Goal: Task Accomplishment & Management: Manage account settings

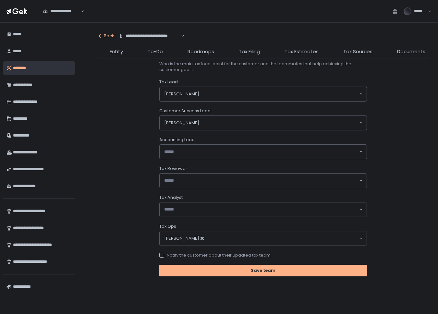
scroll to position [0, 163]
click at [106, 36] on div "Back" at bounding box center [105, 36] width 17 height 6
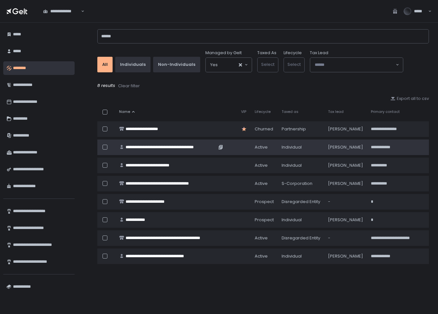
click at [137, 146] on div "**********" at bounding box center [171, 147] width 91 height 6
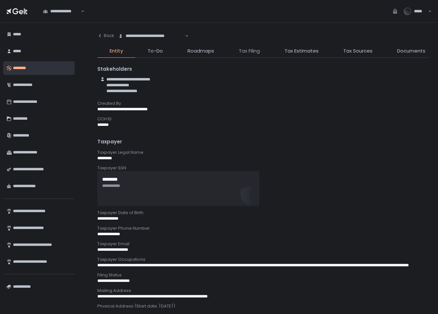
click at [244, 50] on span "Tax Filing" at bounding box center [249, 50] width 21 height 7
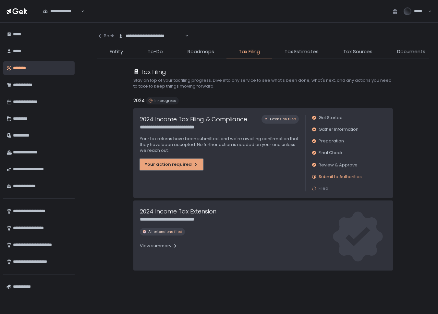
click at [171, 166] on div "Your action required" at bounding box center [172, 165] width 54 height 6
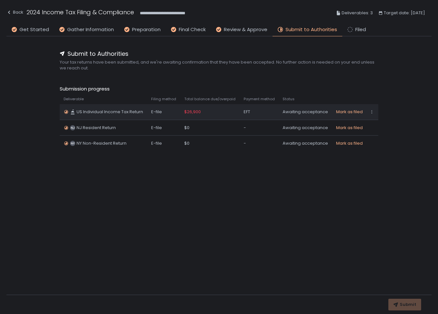
click at [139, 106] on td "US Individual Income Tax Return" at bounding box center [104, 112] width 88 height 16
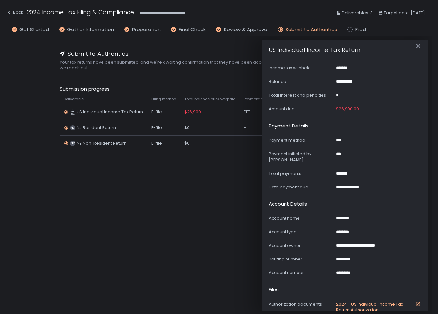
scroll to position [329, 0]
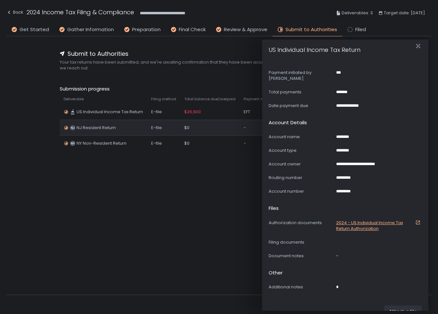
click at [125, 123] on td "NJ NJ Resident Return" at bounding box center [104, 128] width 88 height 16
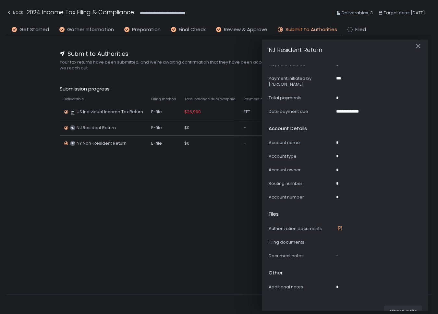
scroll to position [341, 0]
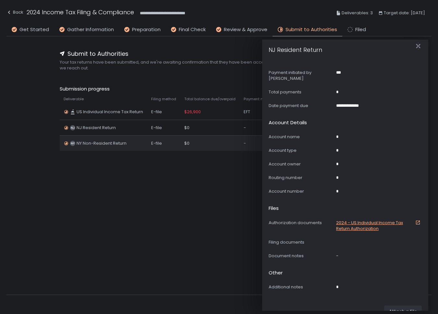
drag, startPoint x: 131, startPoint y: 143, endPoint x: 135, endPoint y: 144, distance: 3.9
click at [131, 143] on div "NY NY Non-Resident Return" at bounding box center [104, 144] width 80 height 6
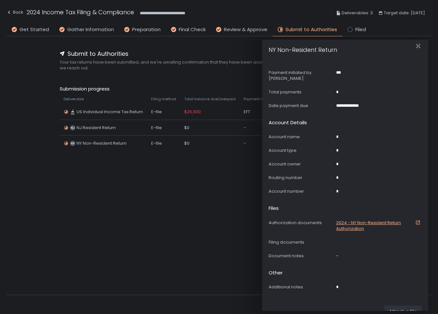
click at [196, 204] on div "**********" at bounding box center [218, 165] width 425 height 259
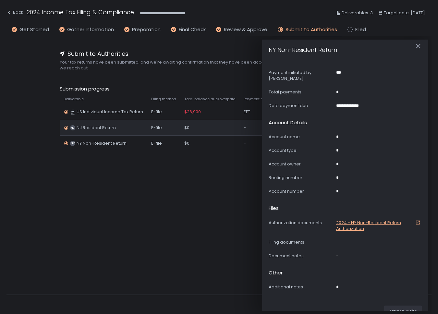
click at [127, 122] on td "NJ NJ Resident Return" at bounding box center [104, 128] width 88 height 16
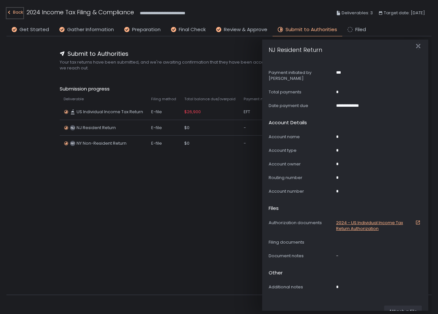
click at [21, 12] on div "Back" at bounding box center [14, 12] width 17 height 8
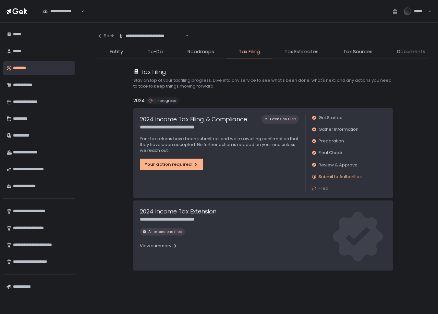
click at [411, 55] on span "Documents" at bounding box center [411, 51] width 28 height 7
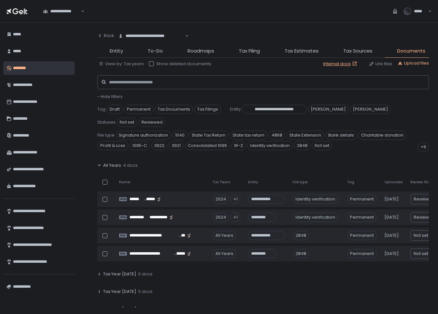
click at [148, 64] on div "View by: Tax years Show deleted documents Internal docs Link files Upload files" at bounding box center [263, 63] width 332 height 7
click at [150, 64] on div at bounding box center [151, 63] width 5 height 5
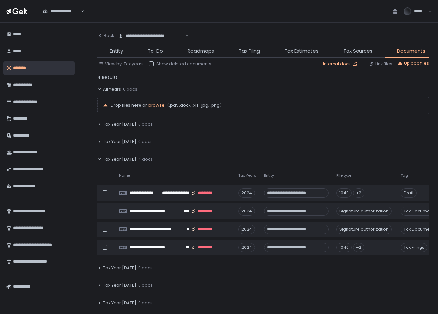
drag, startPoint x: 151, startPoint y: 62, endPoint x: 151, endPoint y: 66, distance: 3.6
click at [151, 62] on div at bounding box center [151, 63] width 5 height 5
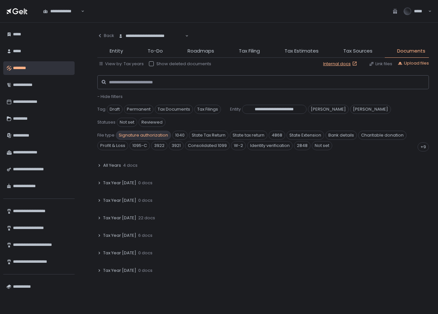
click at [132, 131] on span "Signature authorization" at bounding box center [143, 135] width 55 height 9
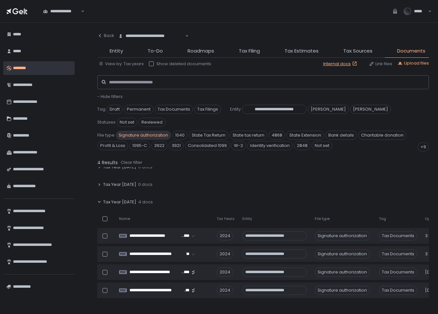
scroll to position [25, 0]
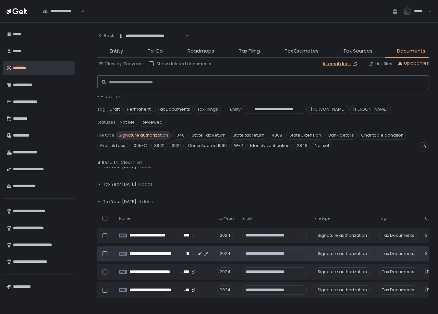
click at [165, 252] on span "**********" at bounding box center [158, 254] width 57 height 6
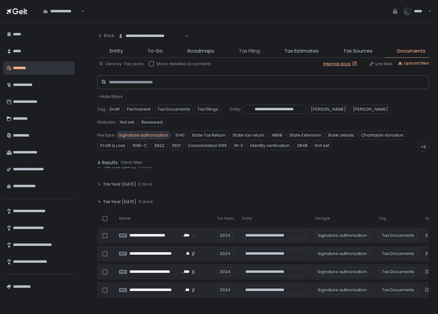
click at [252, 50] on span "Tax Filing" at bounding box center [249, 50] width 21 height 7
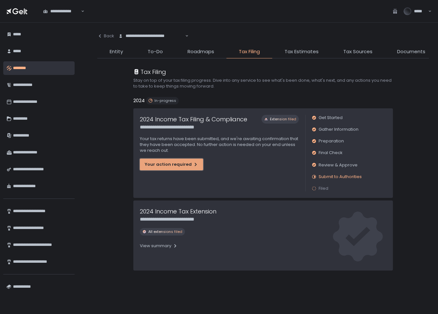
click at [183, 164] on div "Your action required" at bounding box center [172, 165] width 54 height 6
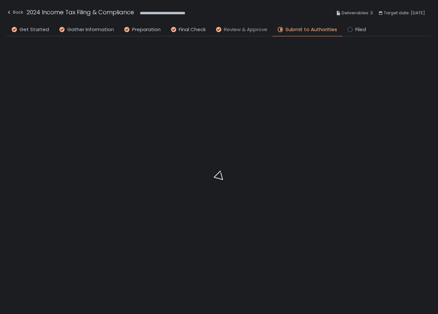
click at [243, 31] on span "Review & Approve" at bounding box center [246, 29] width 44 height 7
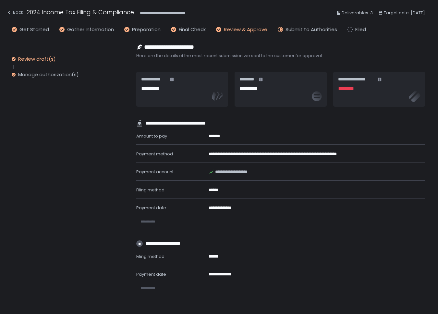
click at [47, 78] on div "Review draft(s) Manage authorization(s)" at bounding box center [58, 67] width 104 height 48
click at [38, 72] on div "Manage authorization(s)" at bounding box center [48, 74] width 61 height 6
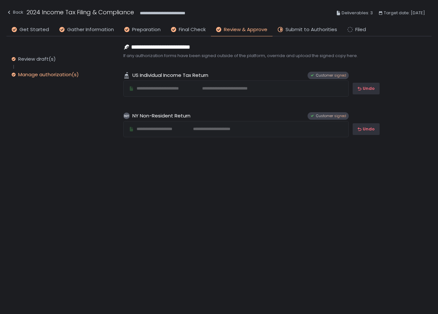
drag, startPoint x: 294, startPoint y: 30, endPoint x: 294, endPoint y: 35, distance: 4.6
click at [294, 30] on span "Submit to Authorities" at bounding box center [312, 29] width 52 height 7
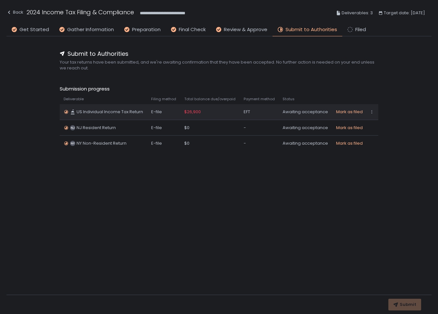
click at [222, 115] on div "$26,900" at bounding box center [210, 112] width 52 height 6
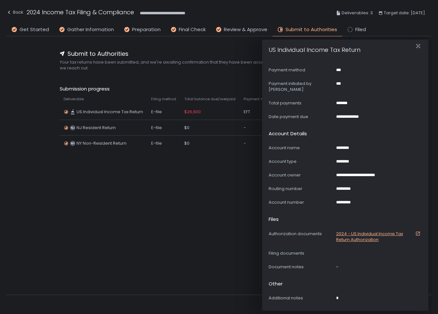
scroll to position [329, 0]
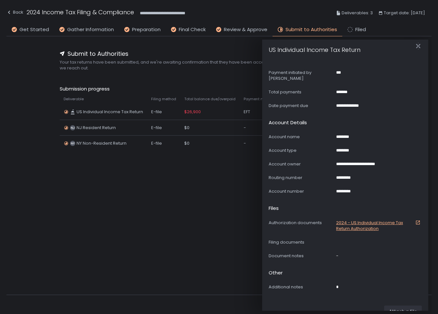
click at [348, 220] on link "2024 - US Individual Income Tax Return Authorization" at bounding box center [379, 226] width 86 height 12
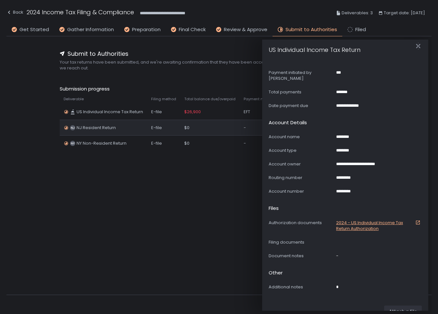
click at [210, 130] on div "$0" at bounding box center [210, 128] width 52 height 6
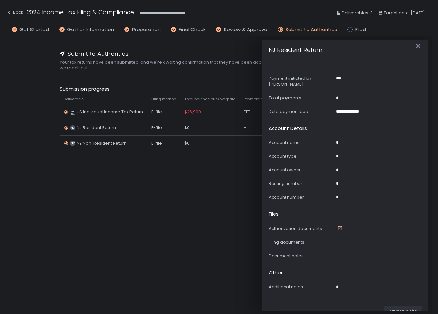
scroll to position [341, 0]
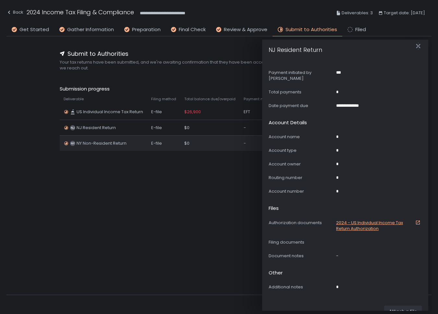
click at [209, 144] on div "$0" at bounding box center [210, 144] width 52 height 6
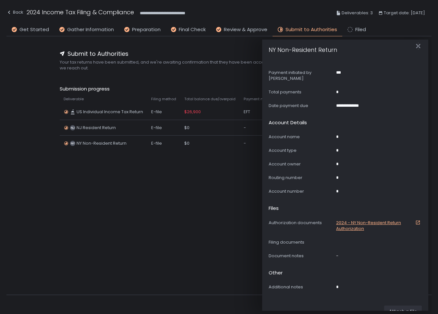
drag, startPoint x: 217, startPoint y: 128, endPoint x: 197, endPoint y: 185, distance: 60.7
click at [217, 128] on div "$0" at bounding box center [210, 128] width 52 height 6
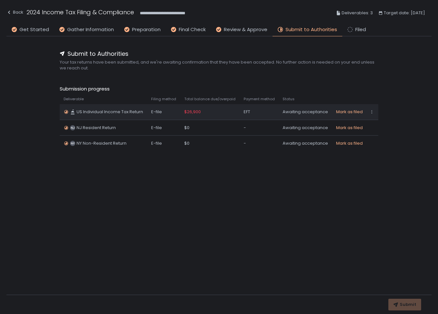
click at [265, 114] on div "EFT" at bounding box center [259, 112] width 31 height 6
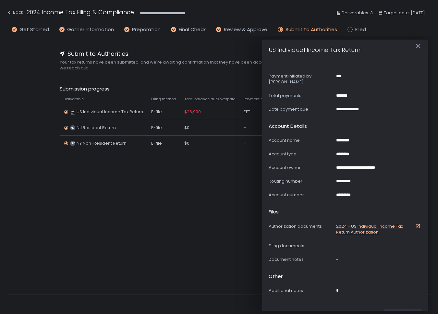
scroll to position [329, 0]
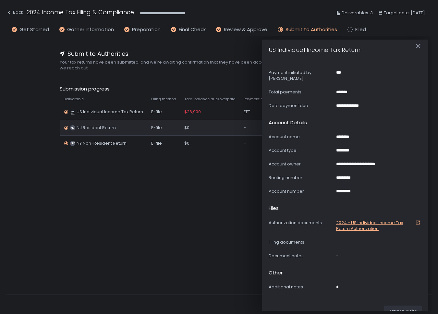
click at [220, 128] on div "$0" at bounding box center [210, 128] width 52 height 6
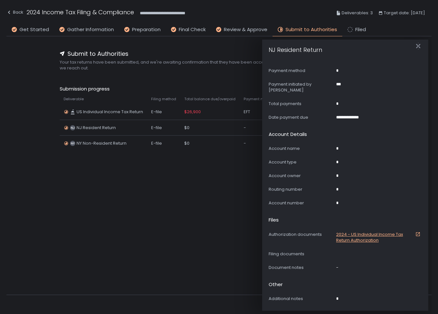
scroll to position [341, 0]
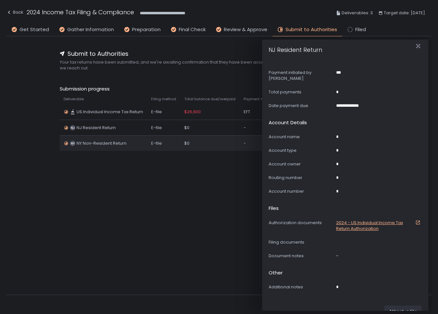
click at [212, 141] on div "$0" at bounding box center [210, 144] width 52 height 6
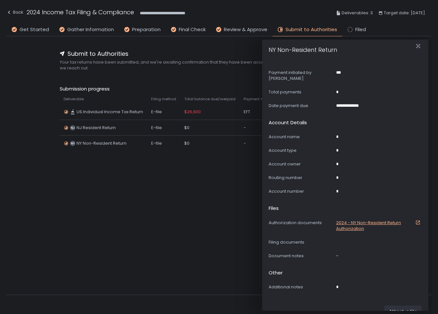
click at [350, 220] on link "2024 - NY Non-Resident Return Authorization" at bounding box center [379, 226] width 86 height 12
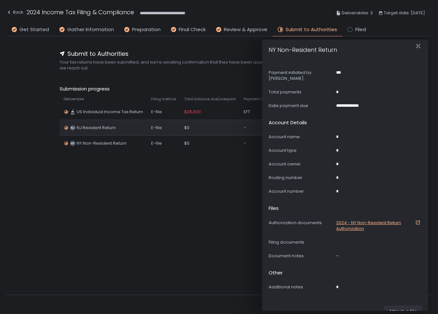
click at [213, 129] on div "$0" at bounding box center [210, 128] width 52 height 6
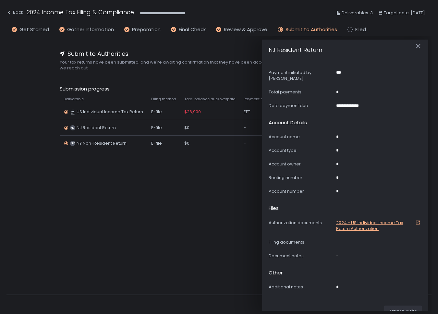
click at [344, 220] on link "2024 - US Individual Income Tax Return Authorization" at bounding box center [379, 226] width 86 height 12
